Goal: Task Accomplishment & Management: Manage account settings

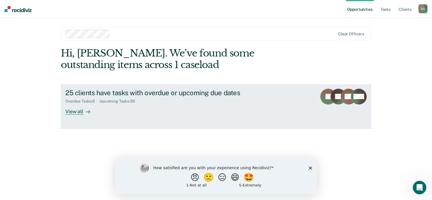
click at [77, 111] on div "View all" at bounding box center [81, 109] width 32 height 11
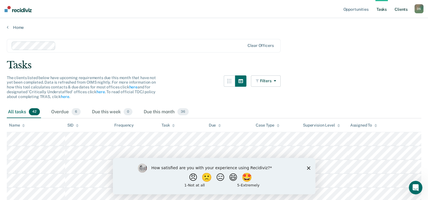
click at [402, 8] on link "Client s" at bounding box center [400, 9] width 15 height 18
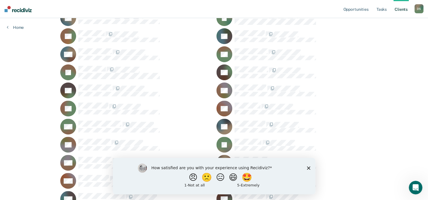
scroll to position [212, 0]
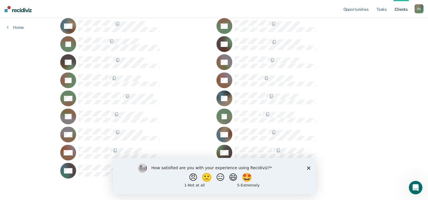
click at [308, 166] on icon "Close survey" at bounding box center [307, 167] width 3 height 3
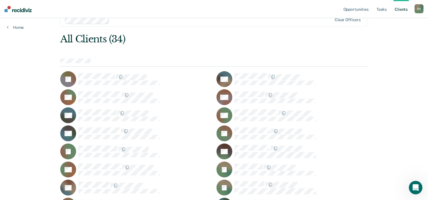
scroll to position [0, 0]
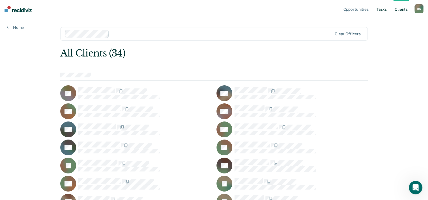
click at [379, 9] on link "Tasks" at bounding box center [381, 9] width 12 height 18
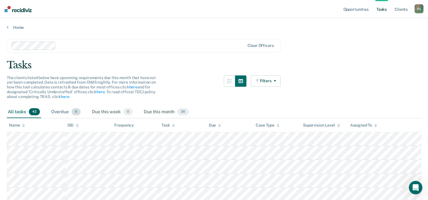
click at [75, 112] on span "6" at bounding box center [76, 111] width 9 height 7
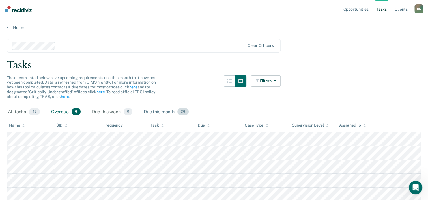
click at [184, 111] on span "36" at bounding box center [182, 111] width 11 height 7
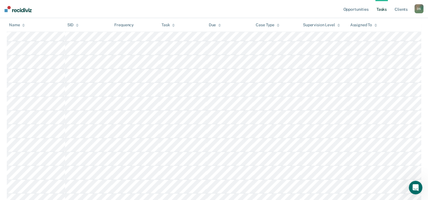
scroll to position [85, 0]
